Goal: Task Accomplishment & Management: Manage account settings

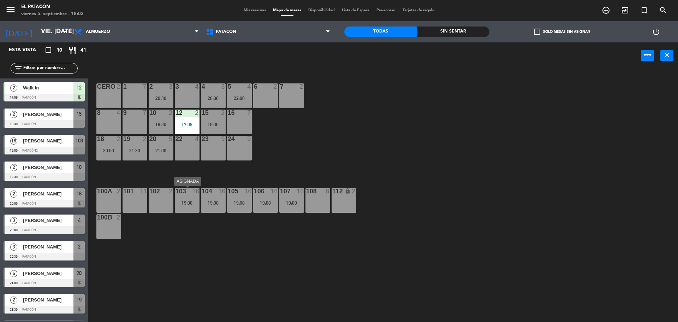
click at [186, 200] on div "19:00" at bounding box center [187, 202] width 25 height 5
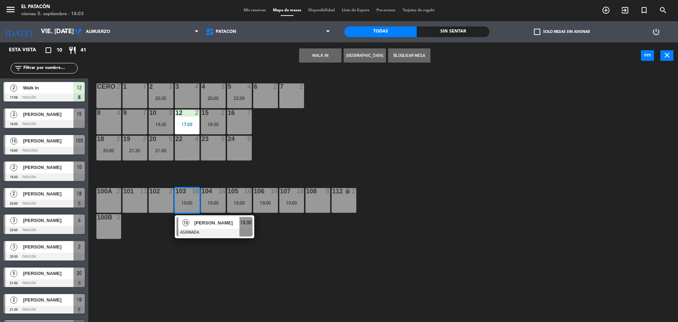
click at [200, 222] on span "[PERSON_NAME]" at bounding box center [216, 222] width 45 height 7
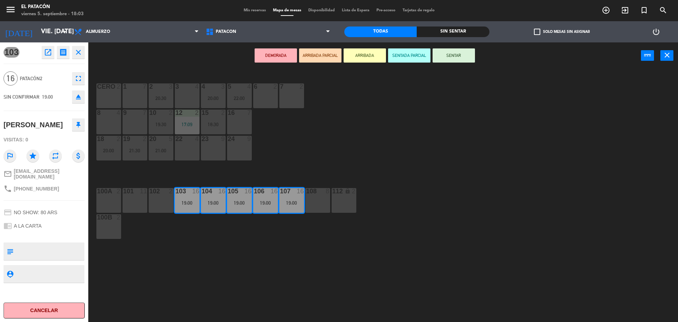
click at [472, 148] on div "1 7 2 3 20:30 3 4 4 3 20:00 5 4 22:00 6 2 7 2 CERO 2 8 4 9 7 10 2 19:30 12 2 17…" at bounding box center [386, 197] width 583 height 253
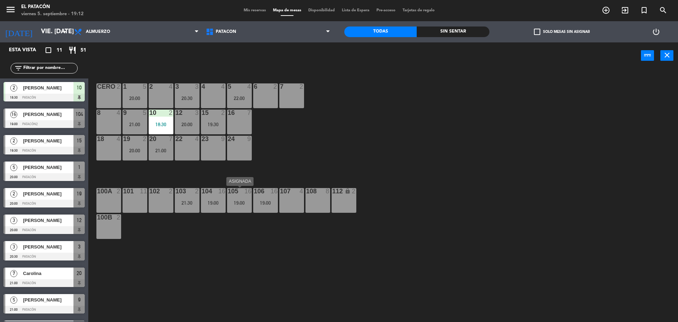
click at [242, 192] on div at bounding box center [239, 191] width 12 height 6
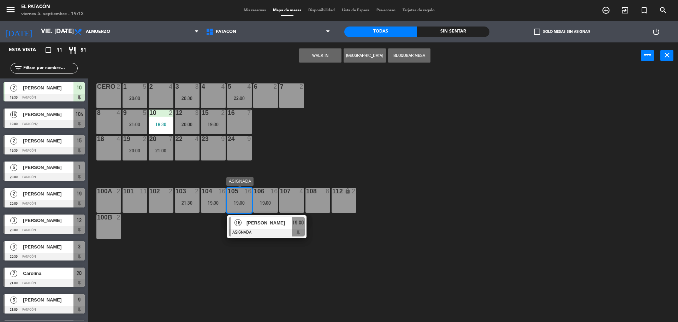
click at [265, 231] on div at bounding box center [267, 232] width 76 height 8
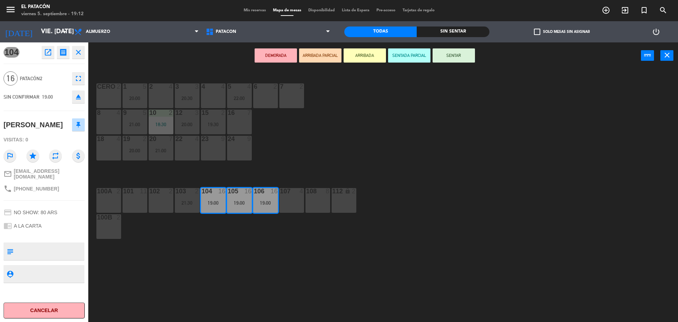
click at [48, 55] on icon "open_in_new" at bounding box center [48, 52] width 8 height 8
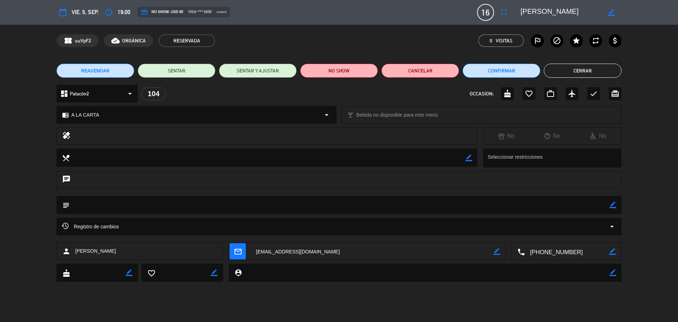
click at [567, 68] on button "Cerrar" at bounding box center [583, 71] width 78 height 14
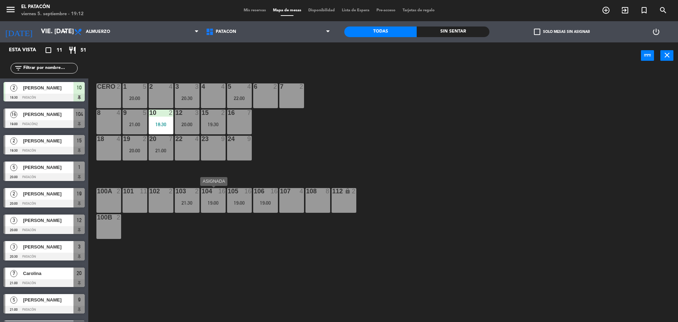
click at [217, 194] on div at bounding box center [213, 191] width 12 height 6
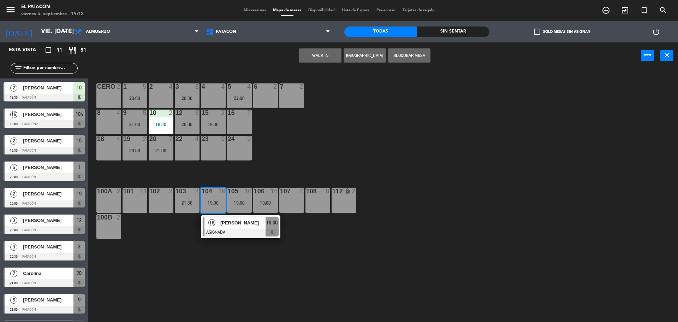
click at [217, 194] on div "104 16" at bounding box center [213, 191] width 25 height 7
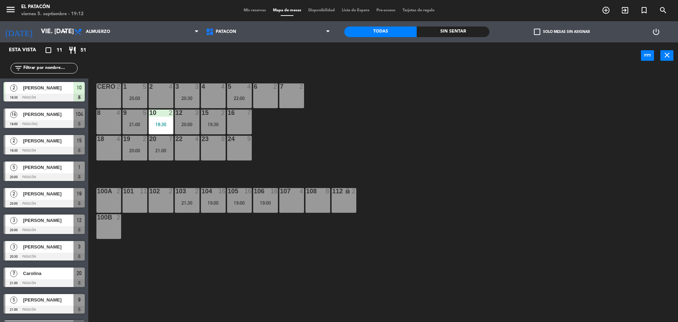
click at [217, 194] on div "104 16" at bounding box center [213, 191] width 25 height 7
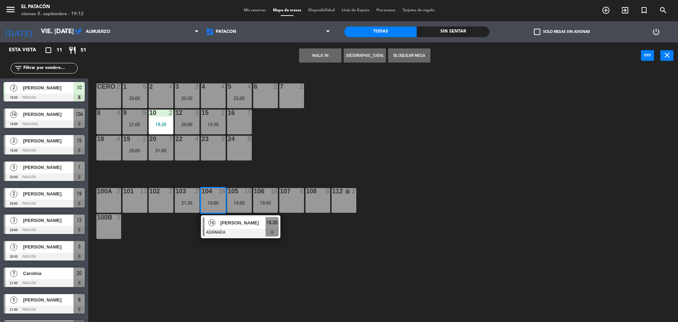
click at [228, 220] on span "[PERSON_NAME]" at bounding box center [242, 222] width 45 height 7
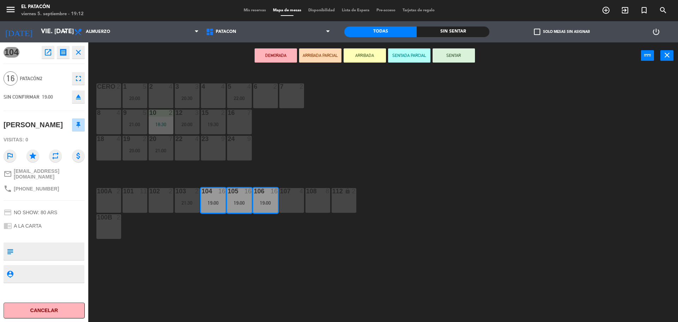
click at [79, 56] on icon "close" at bounding box center [78, 52] width 8 height 8
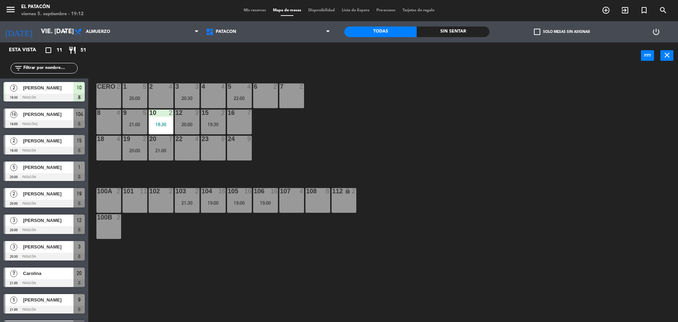
click at [348, 144] on div "1 5 20:00 2 4 3 3 20:30 4 4 5 4 22:00 6 2 7 2 CERO 2 8 4 9 5 21:00 10 2 18:30 1…" at bounding box center [386, 197] width 583 height 253
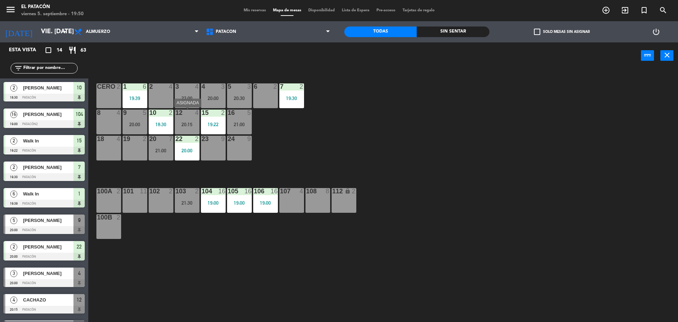
click at [195, 124] on div "20:15" at bounding box center [187, 124] width 25 height 5
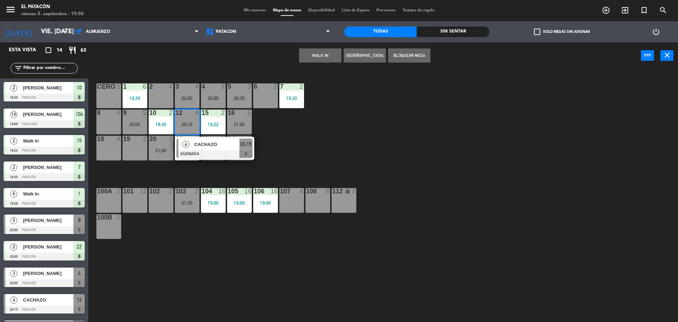
click at [196, 144] on span "CACHAZO" at bounding box center [216, 143] width 45 height 7
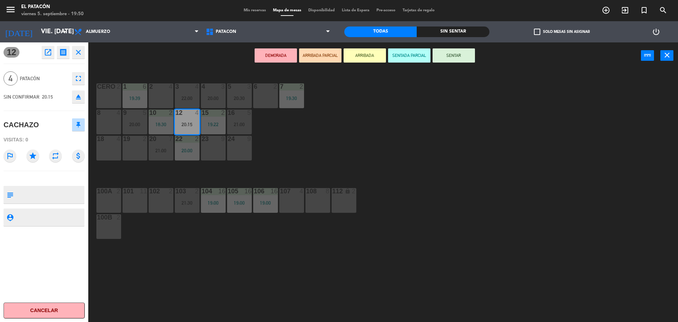
click at [316, 132] on div "1 6 19:39 2 4 3 4 22:00 4 3 20:00 5 3 20:30 6 2 7 2 19:30 CERO 2 8 4 9 5 20:00 …" at bounding box center [386, 197] width 583 height 253
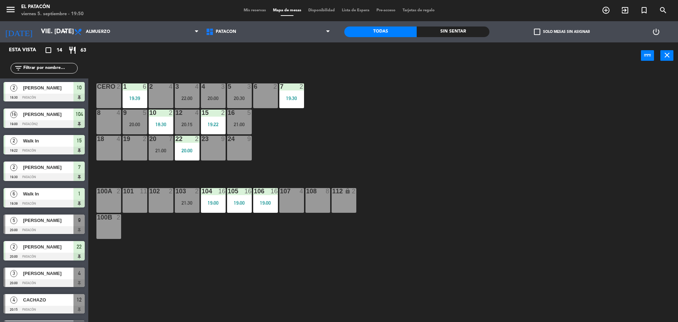
click at [191, 125] on div "20:15" at bounding box center [187, 124] width 25 height 5
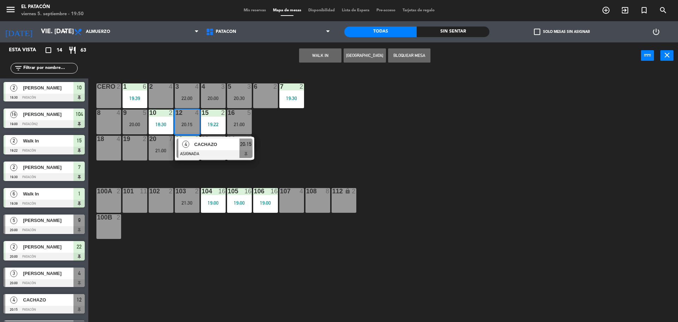
click at [198, 155] on div at bounding box center [214, 154] width 76 height 8
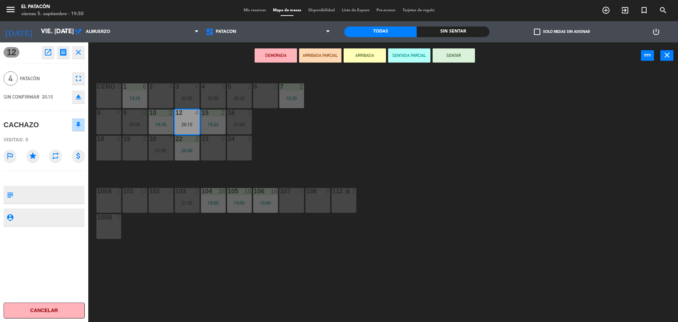
click at [318, 139] on div "1 6 19:39 2 4 3 4 22:00 4 3 20:00 5 3 20:30 6 2 7 2 19:30 CERO 2 8 4 9 5 20:00 …" at bounding box center [386, 197] width 583 height 253
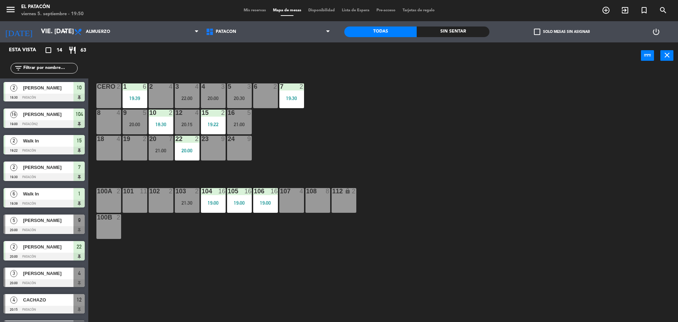
click at [187, 118] on div "12 4 20:15" at bounding box center [187, 121] width 25 height 25
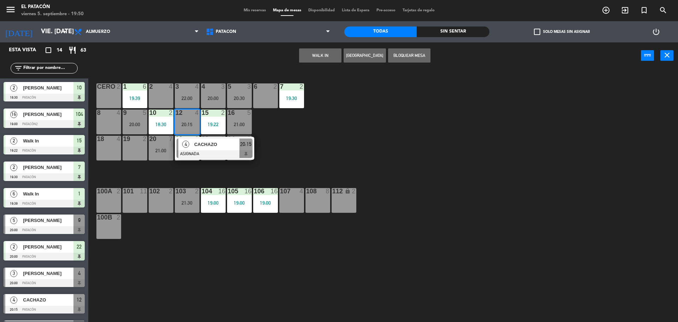
click at [205, 147] on span "CACHAZO" at bounding box center [216, 143] width 45 height 7
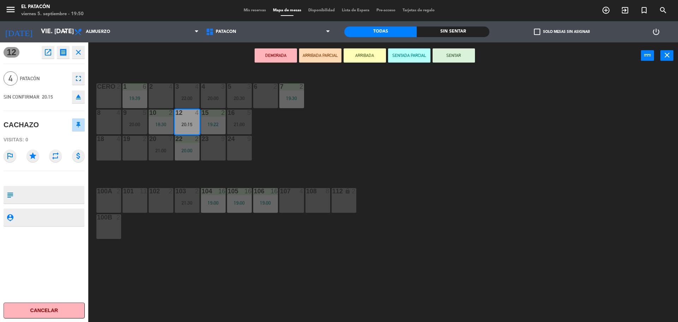
click at [328, 106] on div "1 6 19:39 2 4 3 4 22:00 4 3 20:00 5 3 20:30 6 2 7 2 19:30 CERO 2 8 4 9 5 20:00 …" at bounding box center [386, 197] width 583 height 253
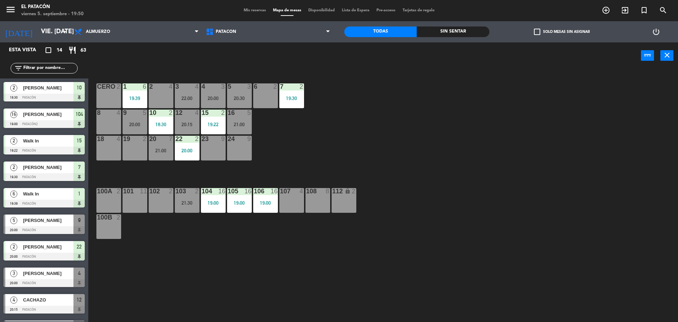
click at [210, 100] on div "20:00" at bounding box center [213, 98] width 25 height 5
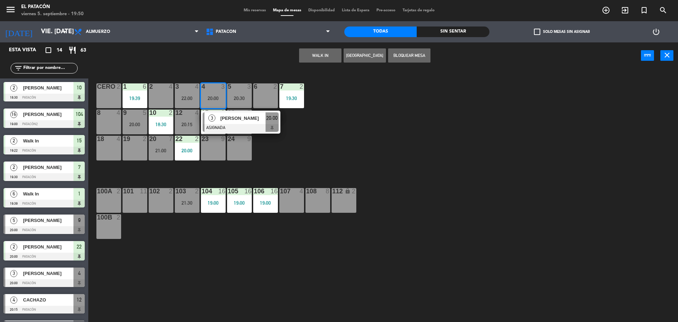
click at [248, 121] on span "[PERSON_NAME]" at bounding box center [242, 117] width 45 height 7
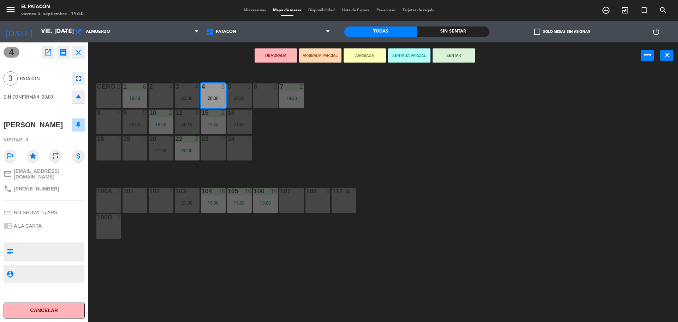
click at [340, 143] on div "1 6 19:39 2 4 3 4 22:00 4 3 20:00 5 3 20:30 6 2 7 2 19:30 CERO 2 8 4 9 5 20:00 …" at bounding box center [386, 197] width 583 height 253
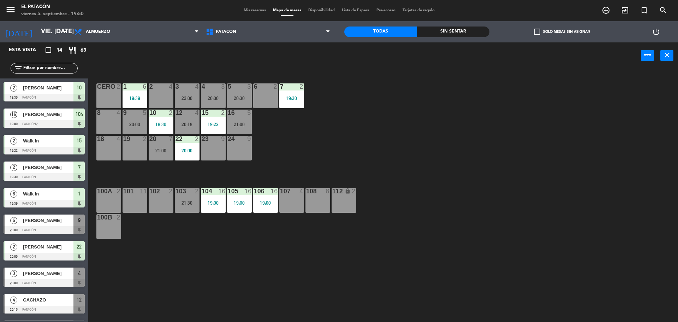
click at [187, 122] on div "20:15" at bounding box center [187, 124] width 25 height 5
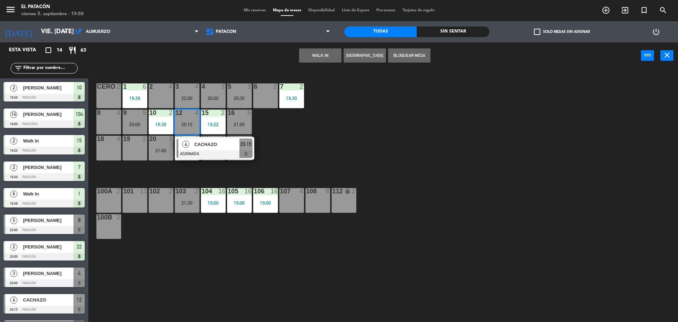
click at [198, 144] on span "CACHAZO" at bounding box center [216, 143] width 45 height 7
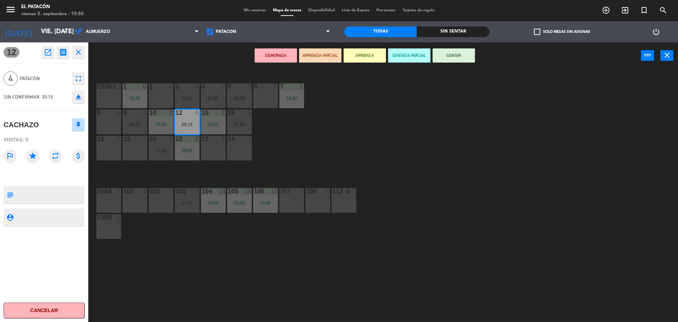
click at [357, 118] on div "1 6 19:39 2 4 3 4 22:00 4 3 20:00 5 3 20:30 6 2 7 2 19:30 CERO 2 8 4 9 5 20:00 …" at bounding box center [386, 197] width 583 height 253
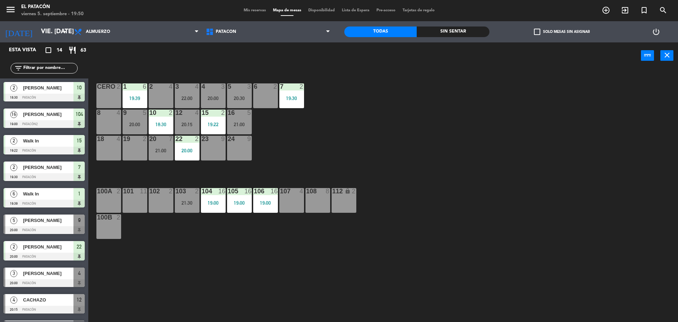
click at [188, 122] on div "20:15" at bounding box center [187, 124] width 25 height 5
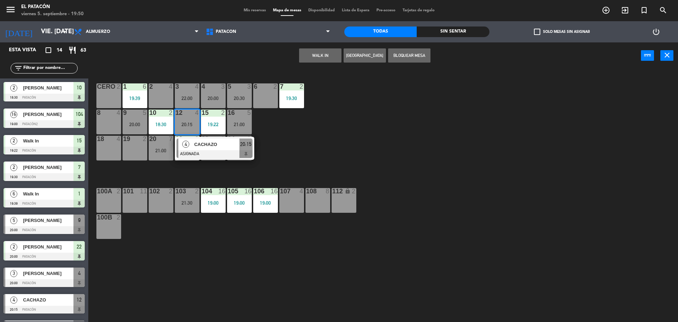
click at [194, 140] on div "CACHAZO" at bounding box center [216, 144] width 46 height 12
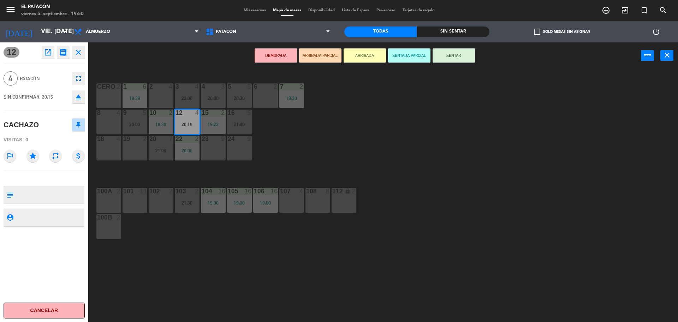
click at [361, 141] on div "1 6 19:39 2 4 3 4 22:00 4 3 20:00 5 3 20:30 6 2 7 2 19:30 CERO 2 8 4 9 5 20:00 …" at bounding box center [386, 197] width 583 height 253
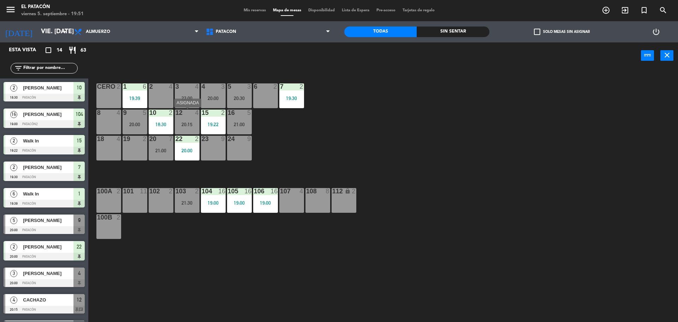
click at [186, 122] on div "20:15" at bounding box center [187, 124] width 25 height 5
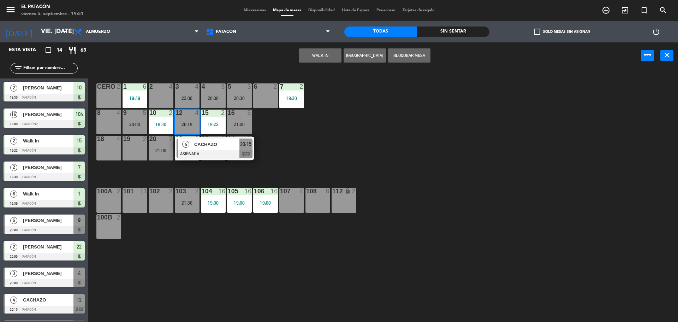
click at [198, 150] on div at bounding box center [214, 154] width 76 height 8
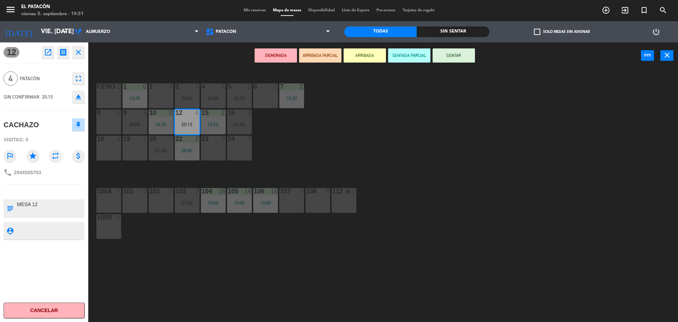
click at [384, 130] on div "1 6 19:39 2 4 3 4 22:00 4 3 20:00 5 3 20:30 6 2 7 2 19:30 CERO 2 8 4 9 5 20:00 …" at bounding box center [386, 197] width 583 height 253
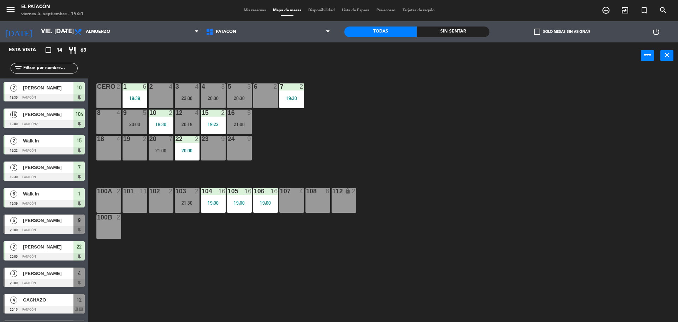
click at [190, 121] on div "12 4 20:15" at bounding box center [187, 121] width 25 height 25
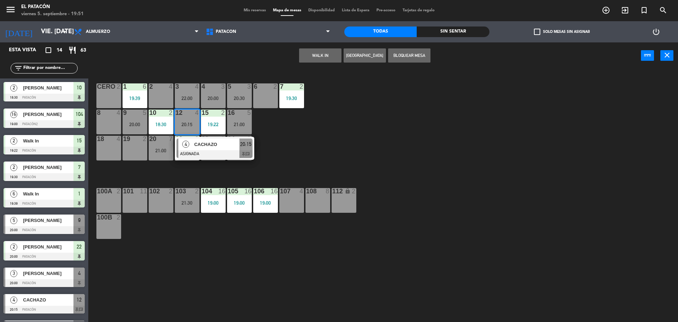
click at [398, 110] on div "1 6 19:39 2 4 3 4 22:00 4 3 20:00 5 3 20:30 6 2 7 2 19:30 CERO 2 8 4 9 5 20:00 …" at bounding box center [386, 197] width 583 height 253
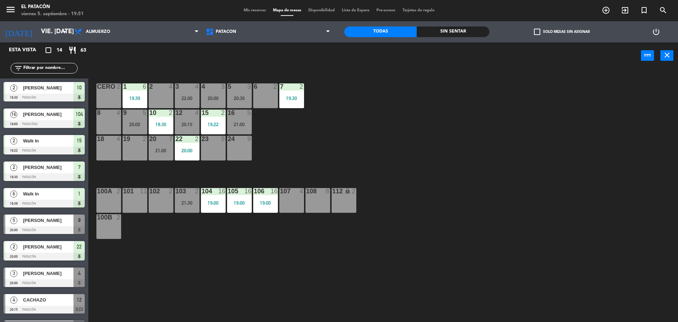
click at [190, 126] on div "20:15" at bounding box center [187, 124] width 25 height 5
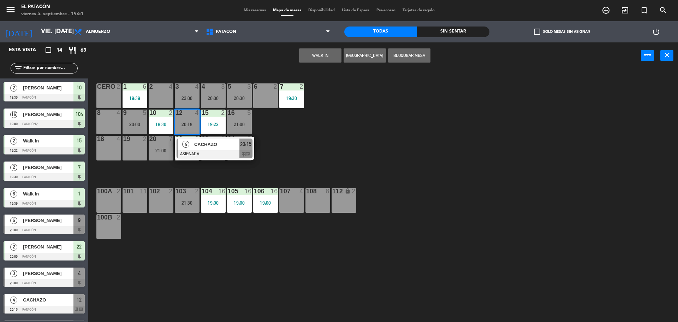
click at [196, 142] on span "CACHAZO" at bounding box center [216, 143] width 45 height 7
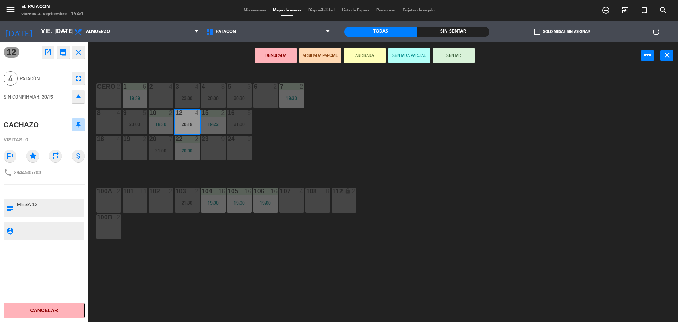
click at [32, 210] on textarea at bounding box center [49, 207] width 67 height 15
click at [418, 124] on div "1 6 19:39 2 4 3 4 22:00 4 3 20:00 5 3 20:30 6 2 7 2 19:30 CERO 2 8 4 9 5 20:00 …" at bounding box center [386, 197] width 583 height 253
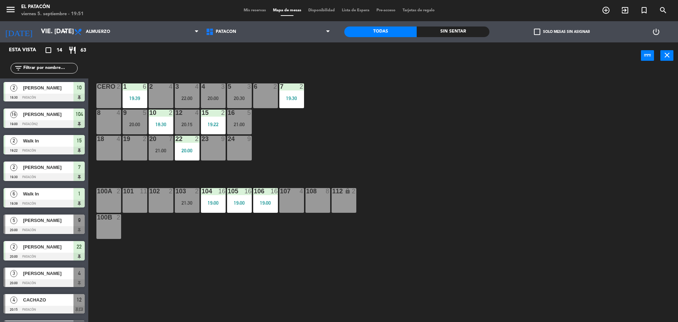
click at [232, 100] on div "20:30" at bounding box center [239, 98] width 25 height 5
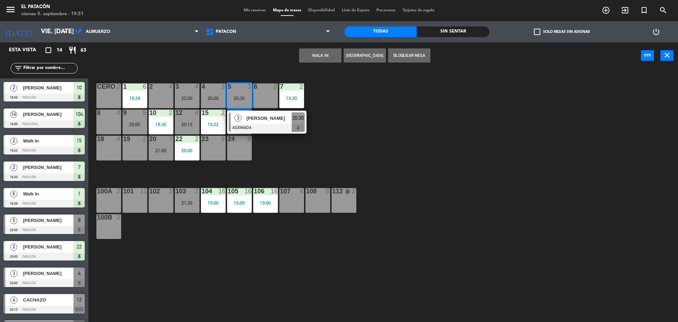
click at [213, 100] on div "20:00" at bounding box center [213, 98] width 25 height 5
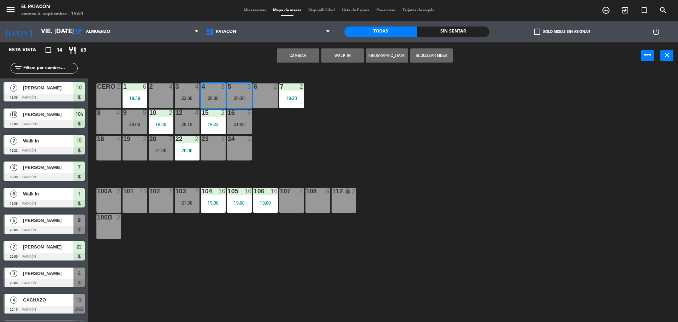
click at [304, 44] on div "Cambiar WALK IN Crear Reserva Bloquear Mesa power_input close" at bounding box center [364, 55] width 552 height 27
click at [304, 52] on button "Cambiar" at bounding box center [298, 55] width 42 height 14
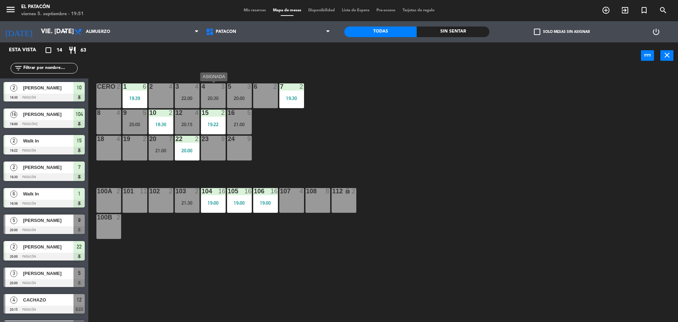
click at [216, 99] on div "20:30" at bounding box center [213, 98] width 25 height 5
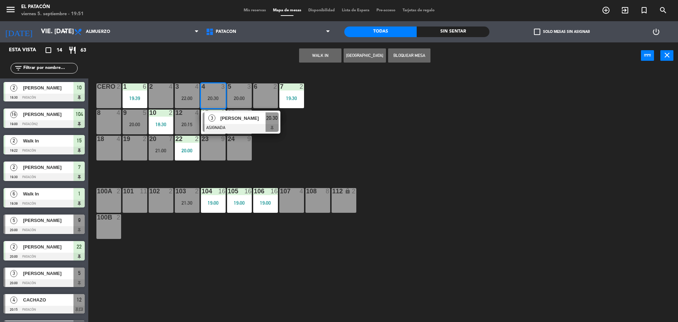
click at [99, 128] on div "8 4" at bounding box center [108, 121] width 25 height 25
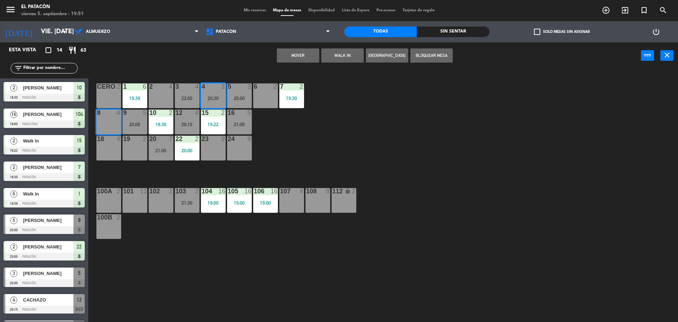
click at [301, 51] on button "Mover" at bounding box center [298, 55] width 42 height 14
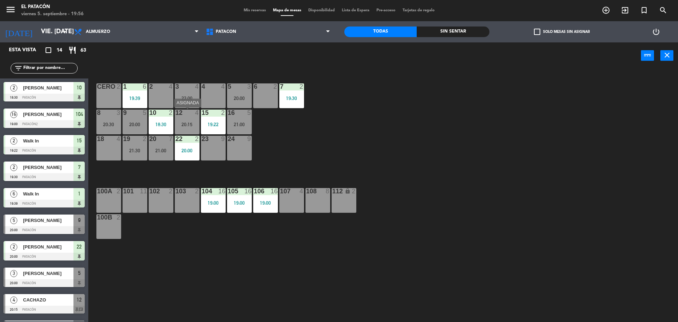
click at [194, 113] on div "4" at bounding box center [199, 112] width 12 height 6
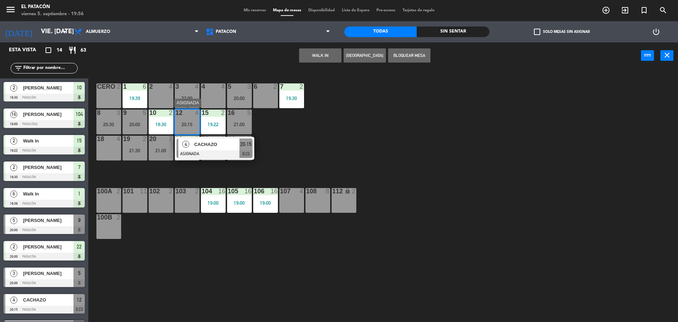
click at [205, 145] on span "CACHAZO" at bounding box center [216, 143] width 45 height 7
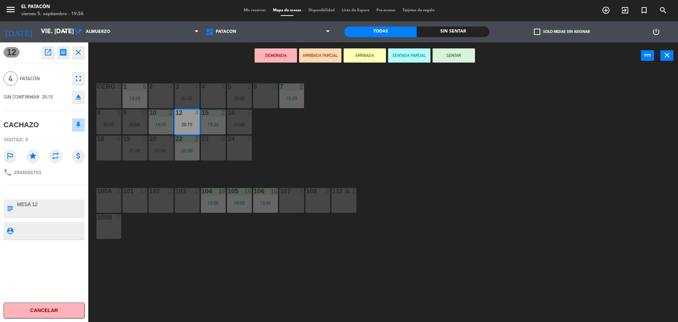
click at [37, 210] on textarea at bounding box center [49, 207] width 67 height 15
click at [449, 173] on div "1 6 19:39 2 4 3 4 22:00 4 4 5 3 20:00 6 2 7 2 19:30 CERO 2 8 3 20:30 9 5 20:00 …" at bounding box center [386, 197] width 583 height 253
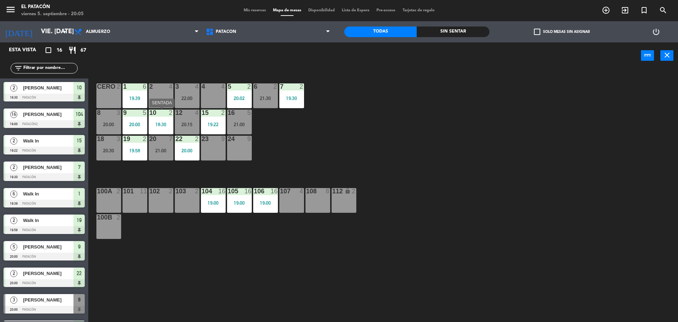
click at [156, 124] on div "18:30" at bounding box center [161, 124] width 25 height 5
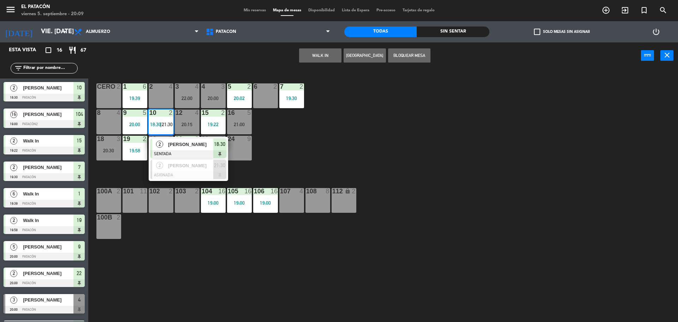
click at [332, 167] on div "1 6 19:39 2 4 3 4 22:00 4 3 20:00 5 2 20:02 6 2 7 2 19:30 CERO 2 8 4 9 5 20:00 …" at bounding box center [386, 197] width 583 height 253
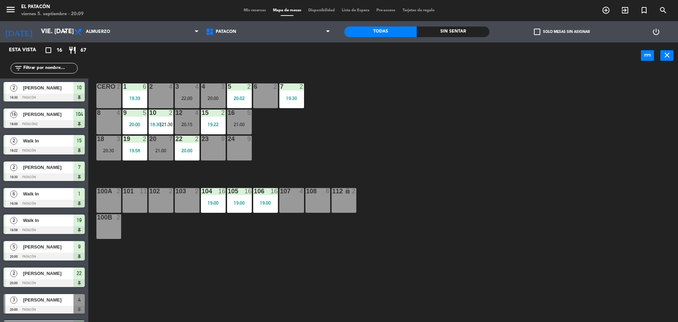
click at [186, 120] on div "12 4 20:15" at bounding box center [187, 121] width 25 height 25
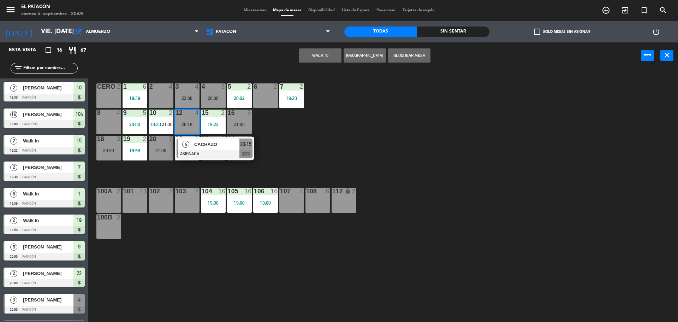
click at [216, 146] on span "CACHAZO" at bounding box center [216, 143] width 45 height 7
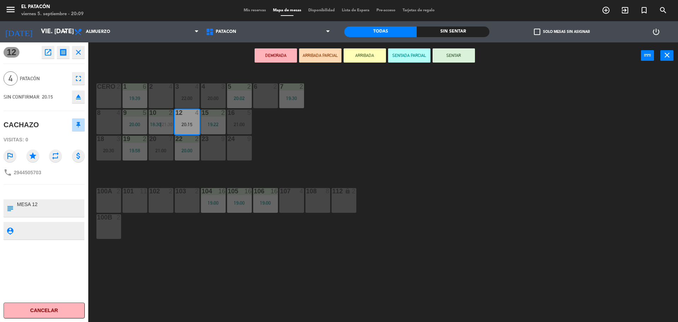
click at [456, 57] on button "SENTAR" at bounding box center [453, 55] width 42 height 14
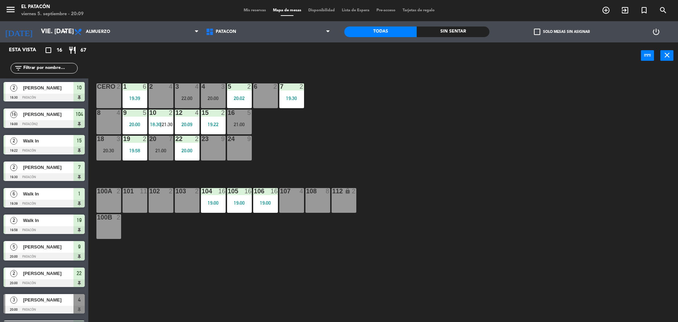
scroll to position [2, 0]
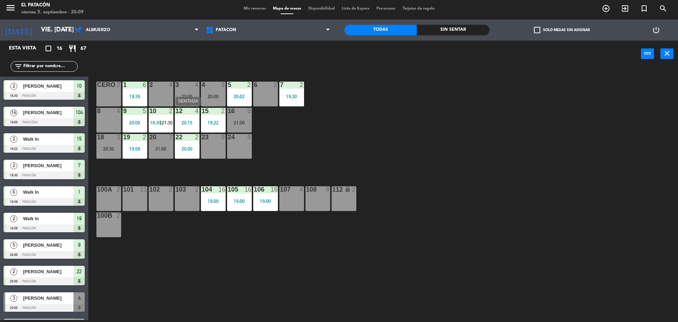
click at [189, 121] on div "20:15" at bounding box center [187, 122] width 25 height 5
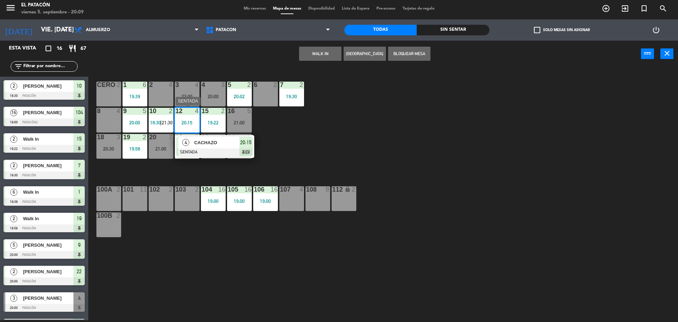
click at [202, 143] on span "CACHAZO" at bounding box center [216, 142] width 45 height 7
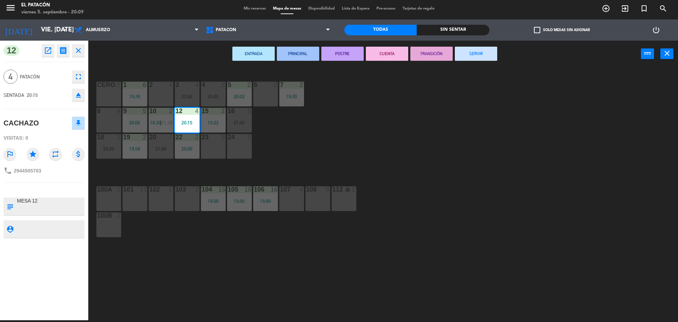
click at [63, 206] on textarea at bounding box center [49, 206] width 67 height 15
click at [47, 50] on icon "open_in_new" at bounding box center [48, 50] width 8 height 8
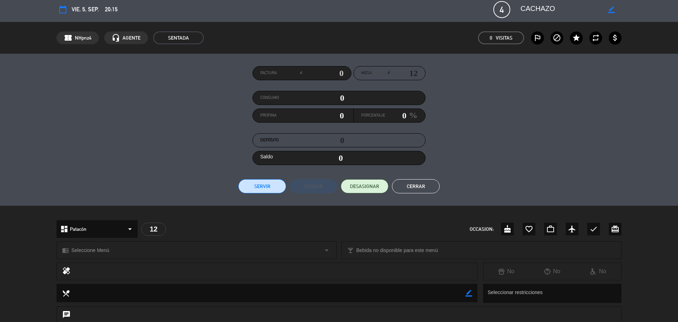
scroll to position [0, 0]
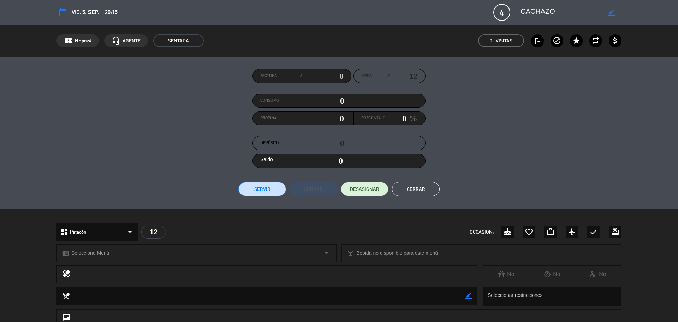
click at [421, 186] on button "Cerrar" at bounding box center [416, 189] width 48 height 14
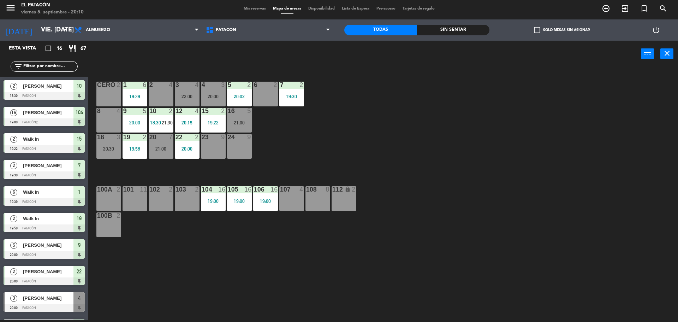
scroll to position [2, 0]
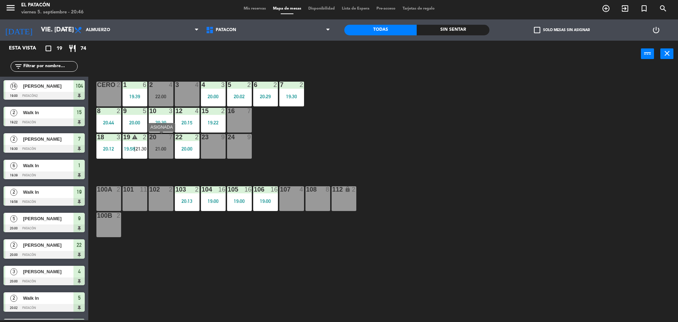
click at [166, 154] on div "20 7 21:00" at bounding box center [161, 146] width 25 height 25
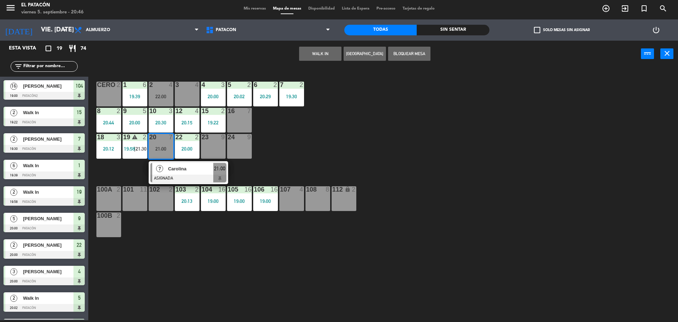
click at [166, 154] on div "20 7 21:00" at bounding box center [161, 146] width 25 height 25
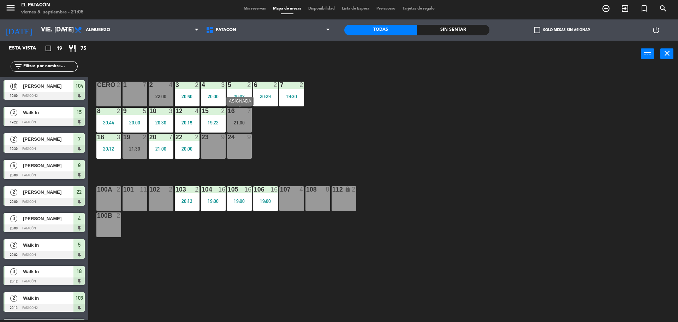
click at [244, 118] on div "16 7 21:00" at bounding box center [239, 120] width 25 height 25
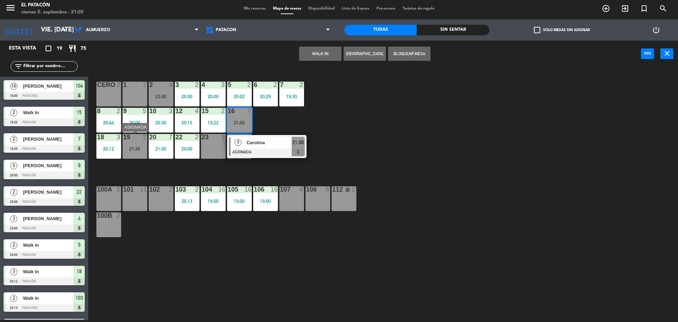
click at [142, 146] on div "21:30" at bounding box center [134, 148] width 25 height 5
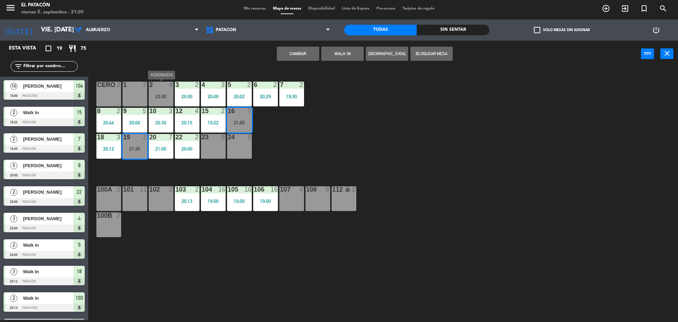
click at [153, 94] on div "22:00" at bounding box center [161, 96] width 25 height 5
click at [137, 142] on div "19 2 21:30" at bounding box center [134, 146] width 25 height 25
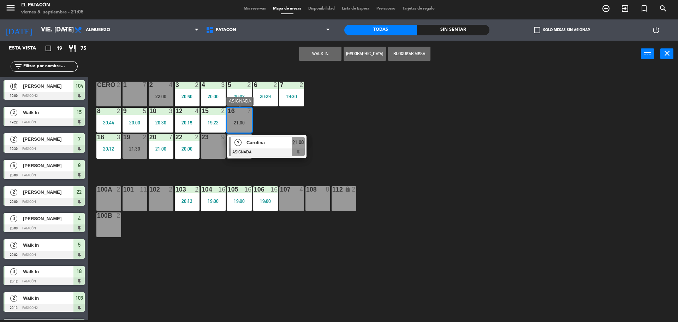
click at [236, 119] on div "16 7 21:00" at bounding box center [239, 120] width 25 height 25
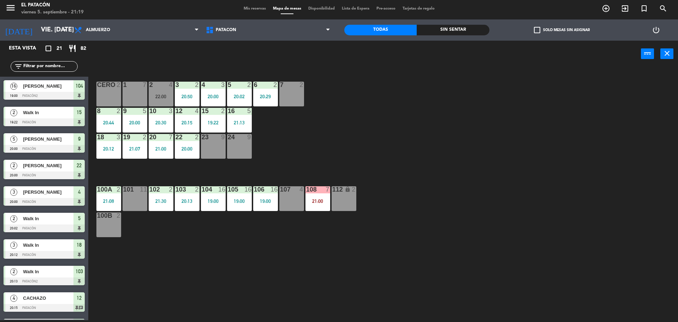
click at [167, 89] on div "2 4 22:00" at bounding box center [161, 94] width 25 height 25
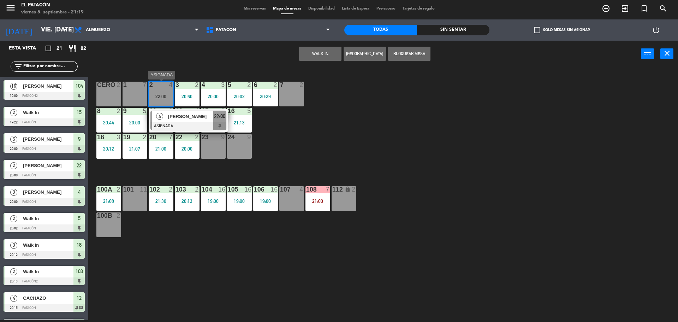
click at [161, 89] on div "2 4 22:00" at bounding box center [161, 94] width 25 height 25
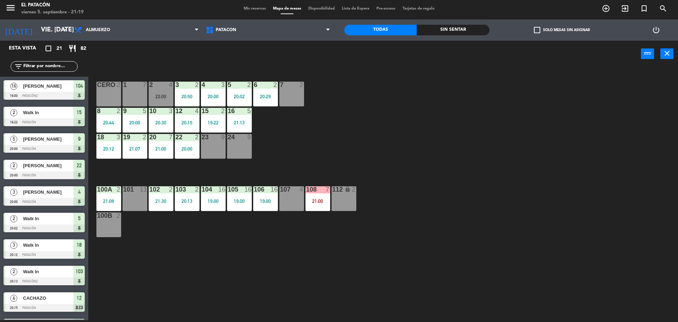
click at [150, 82] on div "2" at bounding box center [149, 85] width 0 height 6
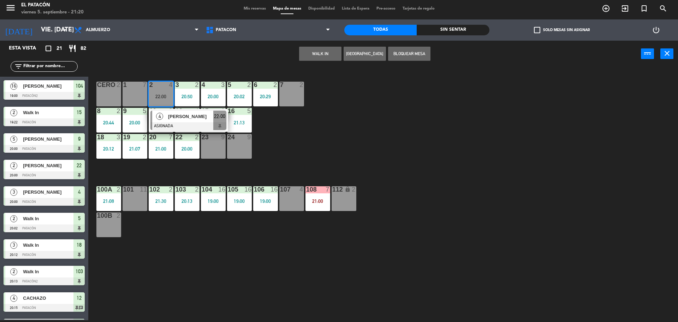
click at [160, 92] on div "2 4 22:00" at bounding box center [161, 94] width 25 height 25
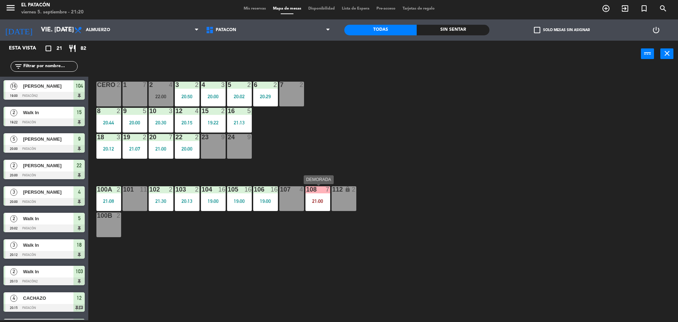
click at [313, 203] on div "21:00" at bounding box center [317, 200] width 25 height 5
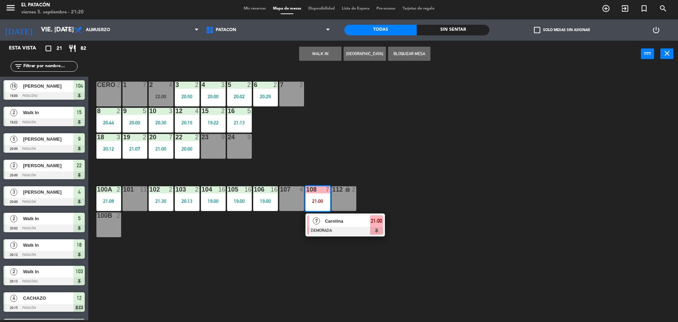
click at [322, 229] on div at bounding box center [345, 231] width 76 height 8
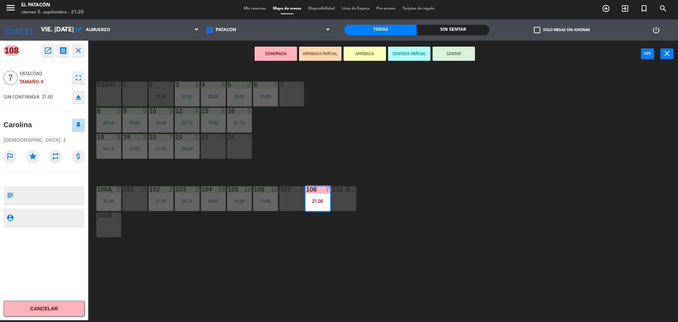
click at [79, 54] on icon "close" at bounding box center [78, 50] width 8 height 8
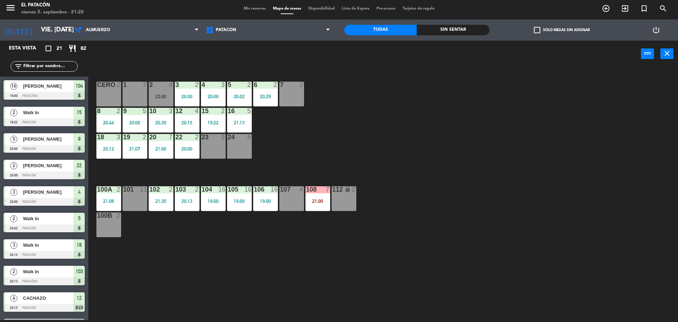
click at [422, 157] on div "1 7 2 4 22:00 3 2 20:50 4 3 20:00 5 2 20:02 6 2 20:29 7 2 CERO 2 8 2 20:44 9 5 …" at bounding box center [386, 195] width 583 height 253
